Goal: Task Accomplishment & Management: Complete application form

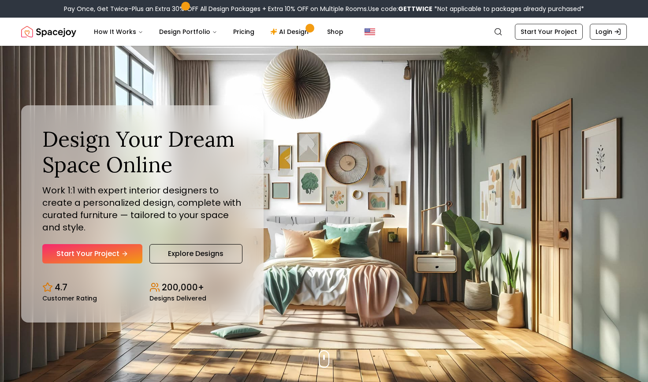
click at [93, 244] on link "Start Your Project" at bounding box center [92, 253] width 100 height 19
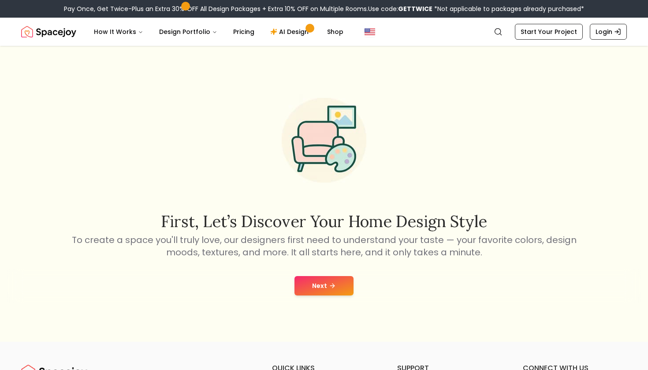
click at [327, 283] on button "Next" at bounding box center [324, 285] width 59 height 19
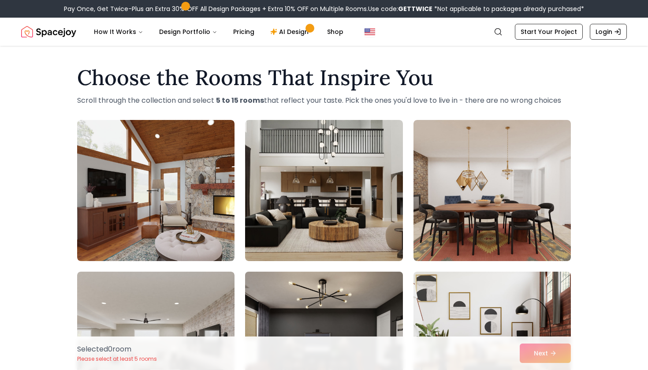
scroll to position [5, 0]
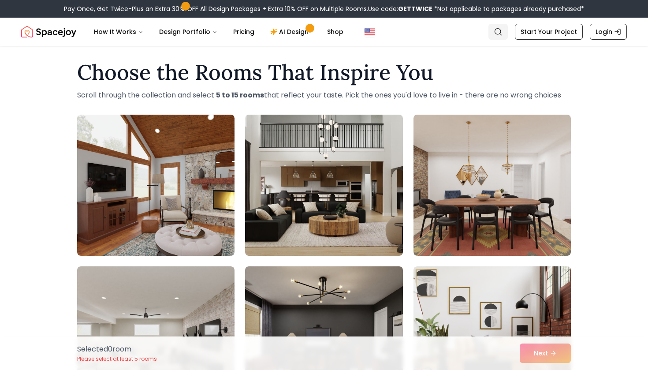
click at [506, 32] on link "Search" at bounding box center [498, 32] width 19 height 16
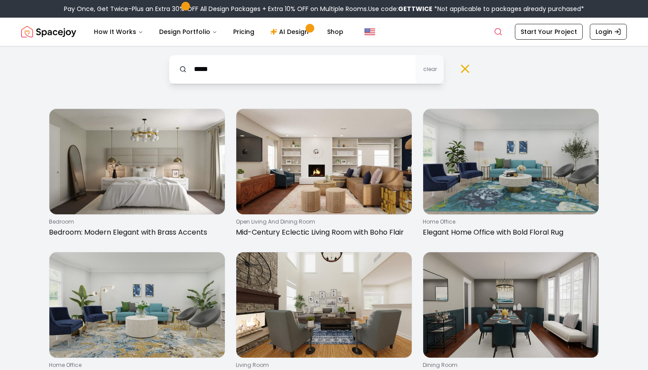
type input "*****"
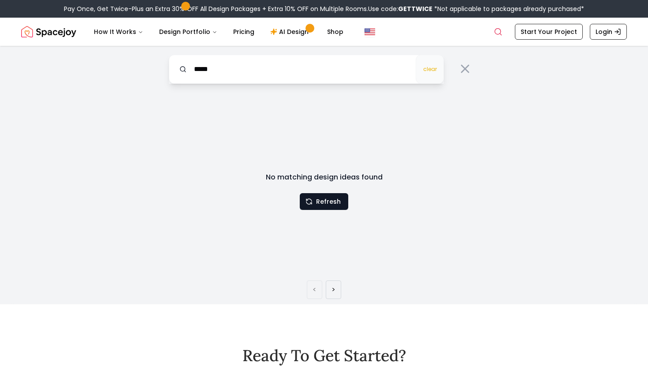
click at [429, 70] on span "clear" at bounding box center [430, 69] width 14 height 7
click at [352, 70] on input "text" at bounding box center [306, 69] width 275 height 29
type input "******"
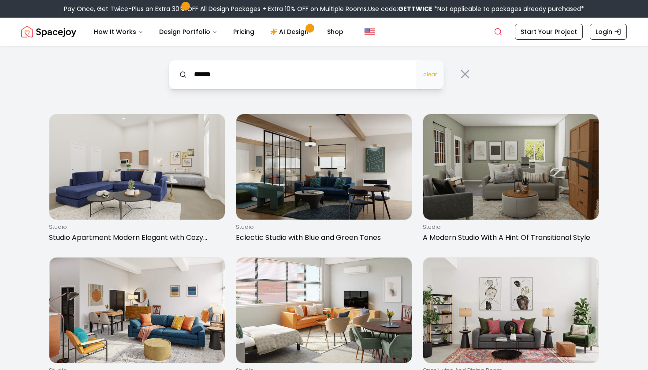
click at [433, 77] on span "clear" at bounding box center [430, 74] width 14 height 7
click at [378, 77] on input "text" at bounding box center [306, 74] width 275 height 29
click at [218, 77] on input "**********" at bounding box center [306, 74] width 275 height 29
type input "**********"
click at [295, 32] on link "AI Design" at bounding box center [290, 32] width 55 height 18
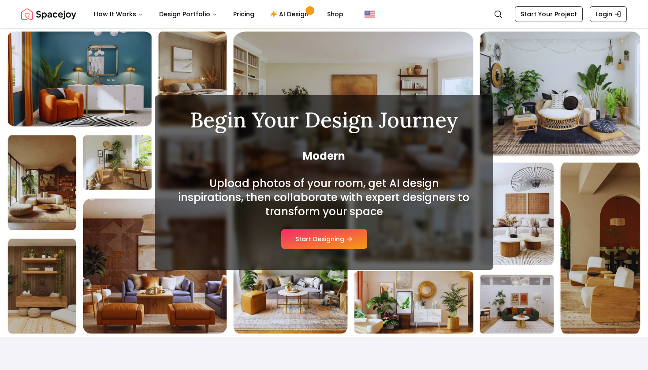
click at [313, 240] on div "Upload photos of your room, get AI design inspirations, then collaborate with e…" at bounding box center [324, 212] width 296 height 72
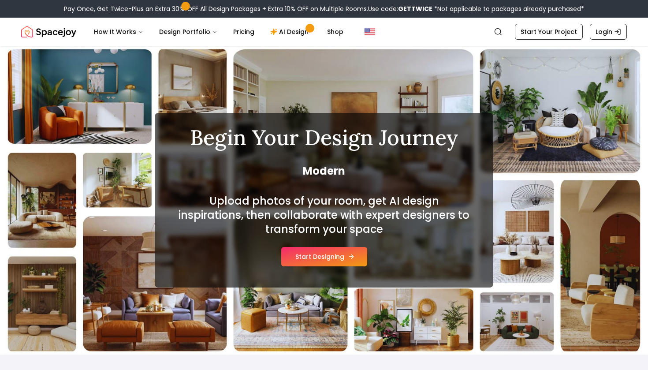
click at [315, 258] on button "Start Designing" at bounding box center [324, 256] width 86 height 19
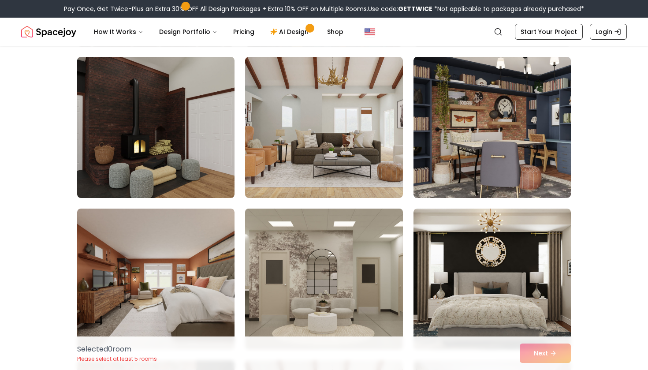
scroll to position [2220, 0]
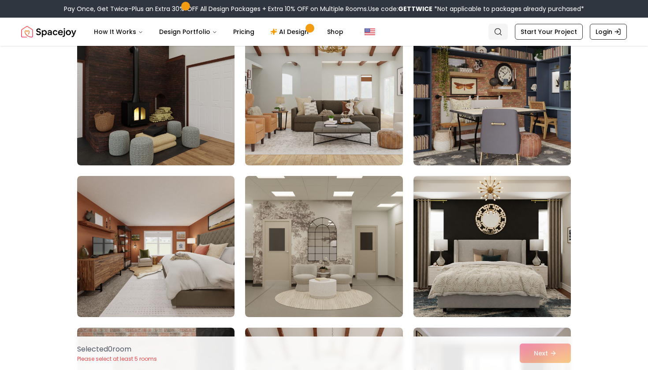
click at [508, 29] on link "Search" at bounding box center [498, 32] width 19 height 16
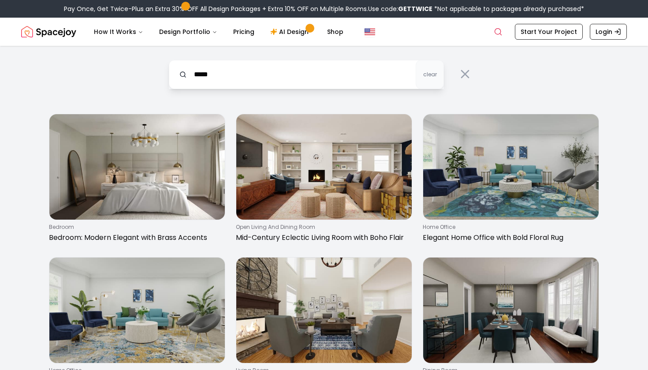
type input "*****"
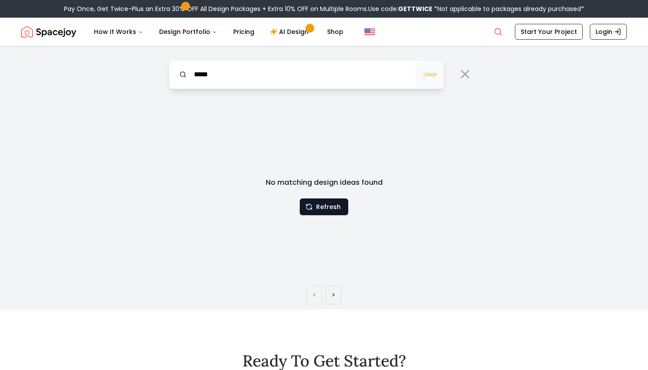
click at [425, 79] on button "clear" at bounding box center [430, 74] width 28 height 29
click at [340, 82] on input "text" at bounding box center [306, 74] width 275 height 29
type input "******"
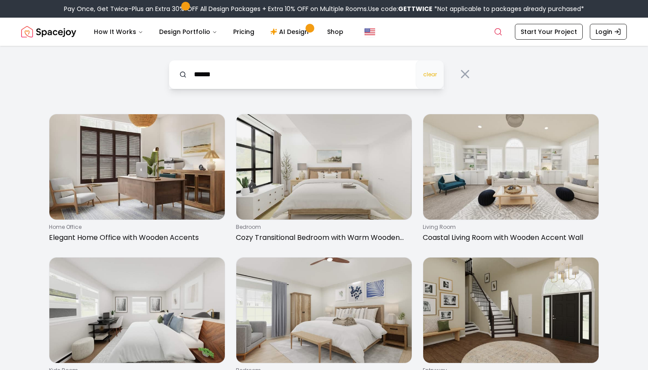
click at [434, 81] on button "clear" at bounding box center [430, 74] width 28 height 29
click at [459, 75] on icon at bounding box center [465, 74] width 14 height 14
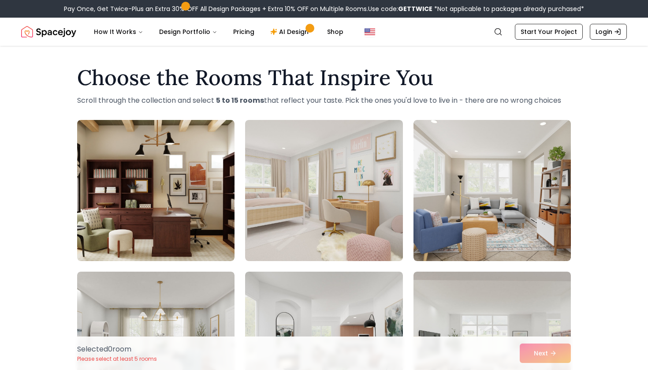
click at [545, 359] on div "Selected 0 room Please select at least 5 rooms Next" at bounding box center [324, 354] width 508 height 34
click at [283, 30] on link "AI Design" at bounding box center [290, 32] width 55 height 18
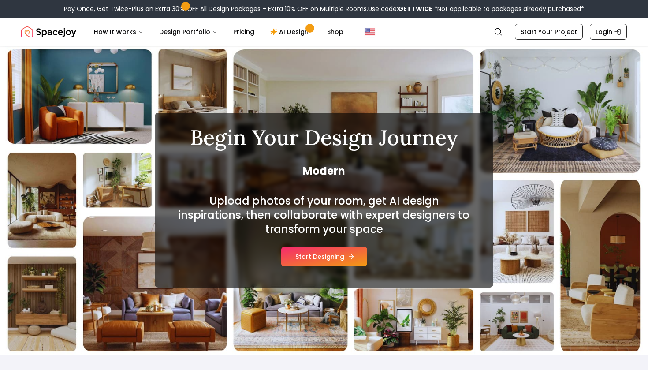
click at [303, 258] on button "Start Designing" at bounding box center [324, 256] width 86 height 19
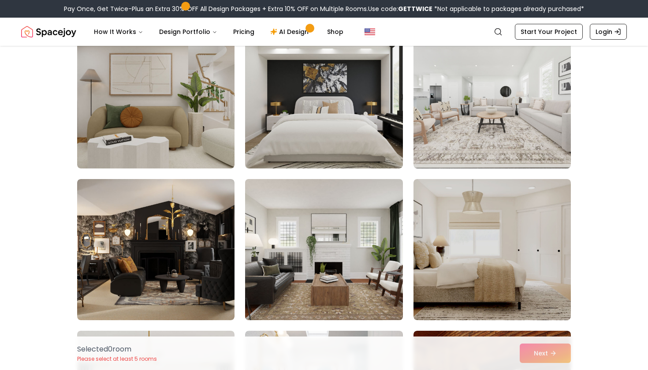
scroll to position [3732, 0]
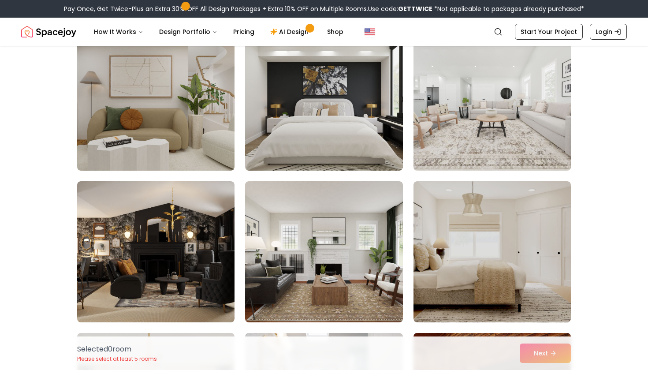
click at [493, 113] on img at bounding box center [492, 100] width 165 height 148
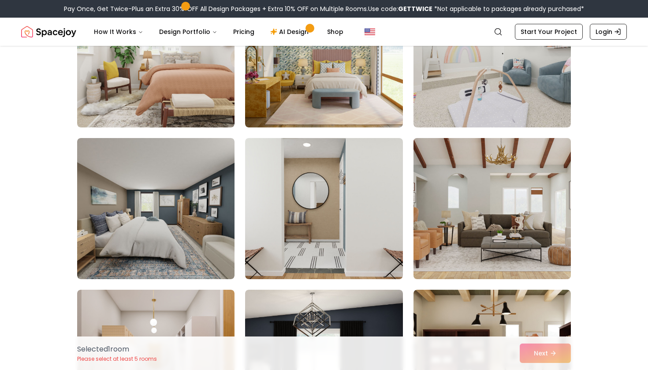
scroll to position [4566, 0]
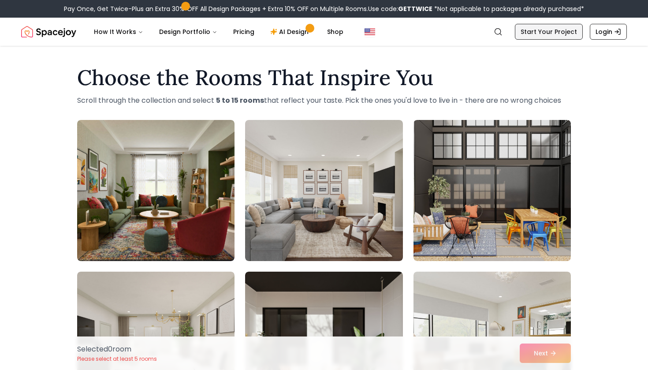
click at [536, 30] on link "Start Your Project" at bounding box center [549, 32] width 68 height 16
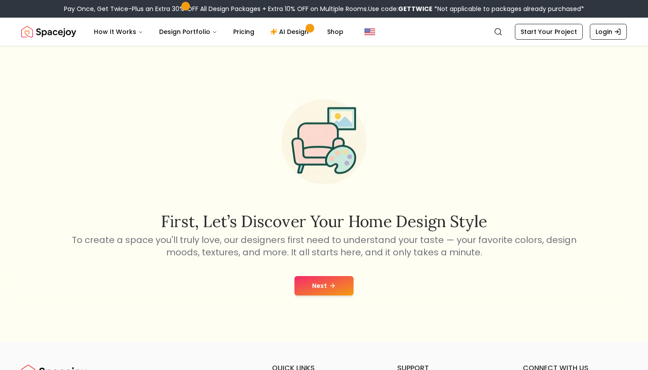
click at [323, 289] on button "Next" at bounding box center [324, 285] width 59 height 19
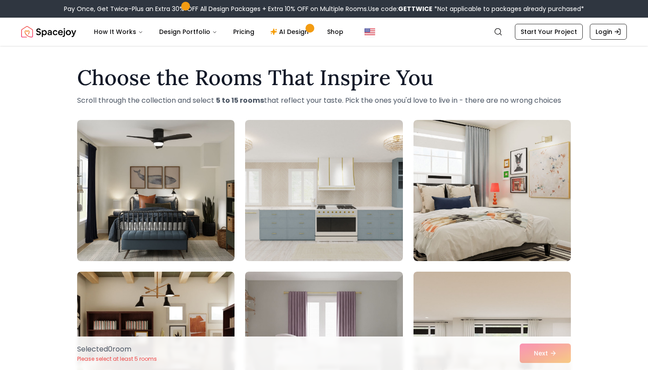
click at [538, 353] on div "Selected 0 room Please select at least 5 rooms Next" at bounding box center [324, 354] width 508 height 34
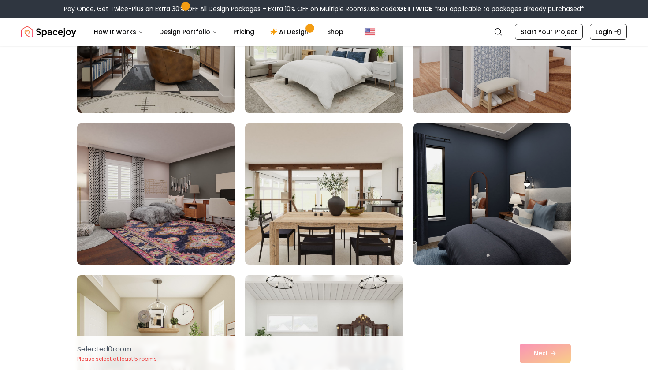
scroll to position [756, 0]
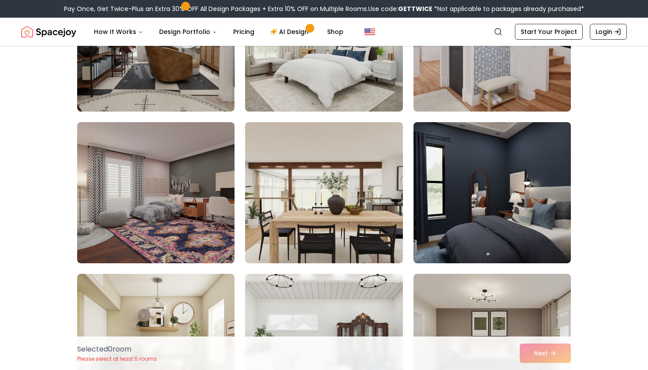
click at [43, 239] on div "Choose the Rooms That Inspire You Scroll through the collection and select 5 to…" at bounding box center [324, 110] width 648 height 1612
